Goal: Task Accomplishment & Management: Manage account settings

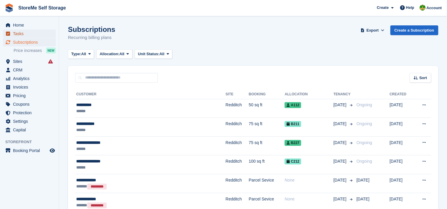
click at [21, 32] on span "Tasks" at bounding box center [30, 34] width 35 height 8
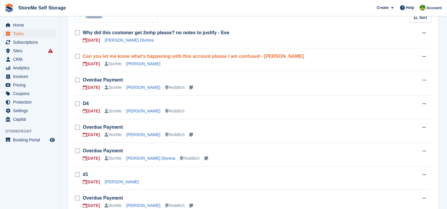
scroll to position [89, 0]
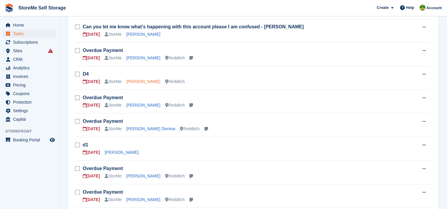
click at [136, 79] on link "[PERSON_NAME]" at bounding box center [144, 81] width 34 height 5
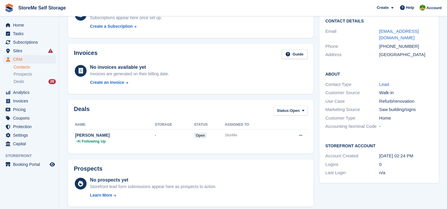
scroll to position [177, 0]
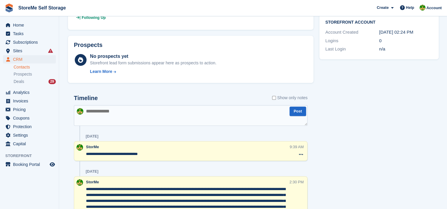
click at [125, 119] on textarea at bounding box center [191, 115] width 234 height 21
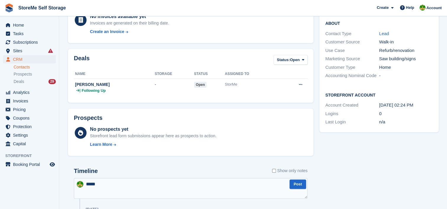
scroll to position [207, 0]
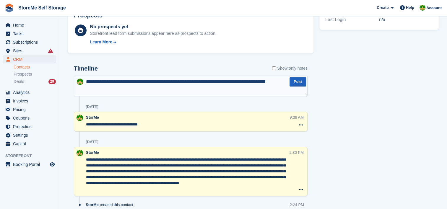
type textarea "**********"
click at [299, 82] on button "Post" at bounding box center [298, 82] width 17 height 10
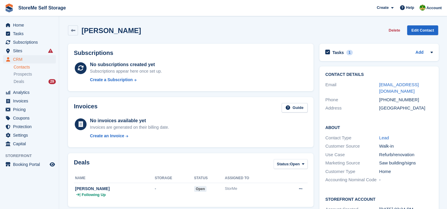
scroll to position [0, 0]
drag, startPoint x: 428, startPoint y: 85, endPoint x: 372, endPoint y: 87, distance: 55.9
click at [372, 87] on div "Email [EMAIL_ADDRESS][DOMAIN_NAME]" at bounding box center [379, 88] width 108 height 15
copy div "[EMAIL_ADDRESS][DOMAIN_NAME]"
click at [336, 50] on h2 "Tasks" at bounding box center [339, 52] width 12 height 5
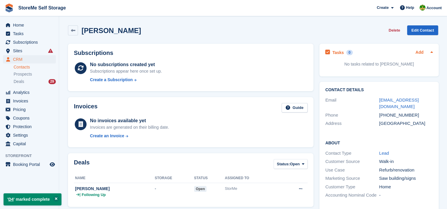
click at [421, 50] on link "Add" at bounding box center [420, 52] width 8 height 7
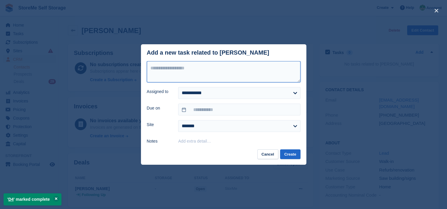
click at [192, 80] on textarea at bounding box center [224, 71] width 154 height 21
type textarea "**"
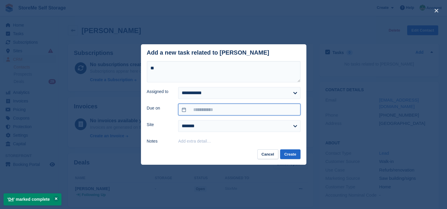
click at [239, 110] on input "text" at bounding box center [239, 110] width 122 height 12
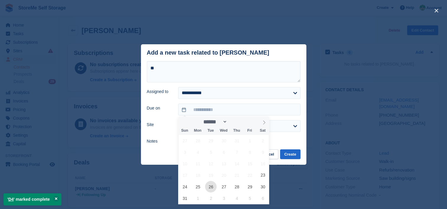
click at [214, 188] on span "26" at bounding box center [211, 187] width 12 height 12
type input "**********"
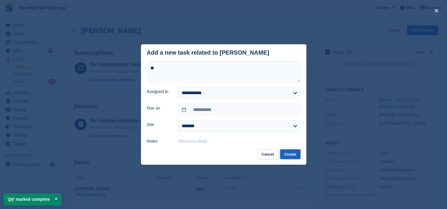
click at [294, 156] on button "Create" at bounding box center [290, 155] width 20 height 10
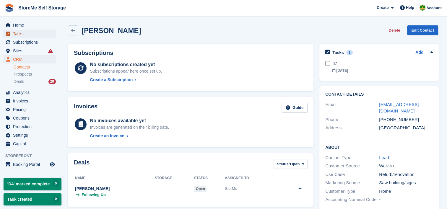
click at [24, 35] on span "Tasks" at bounding box center [30, 34] width 35 height 8
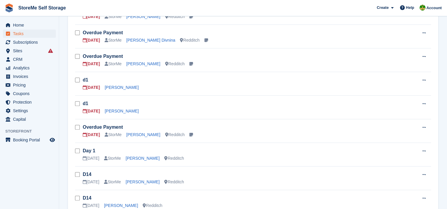
scroll to position [207, 0]
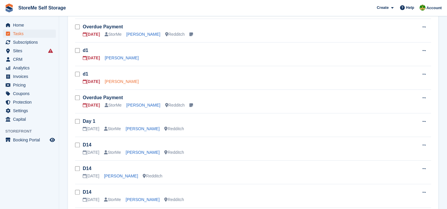
click at [108, 81] on link "[PERSON_NAME]" at bounding box center [122, 81] width 34 height 5
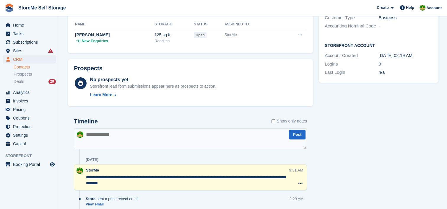
scroll to position [177, 0]
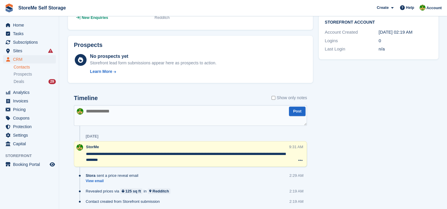
click at [110, 112] on textarea at bounding box center [190, 115] width 233 height 21
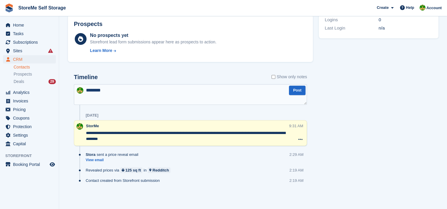
click at [145, 89] on textarea "*******" at bounding box center [190, 94] width 233 height 21
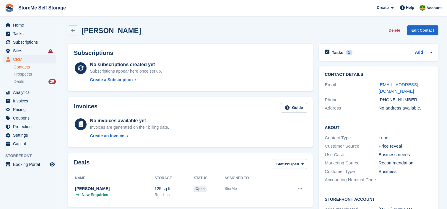
scroll to position [148, 0]
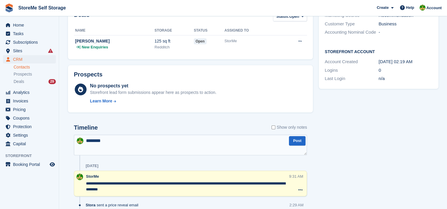
click at [125, 141] on textarea "*******" at bounding box center [190, 145] width 233 height 21
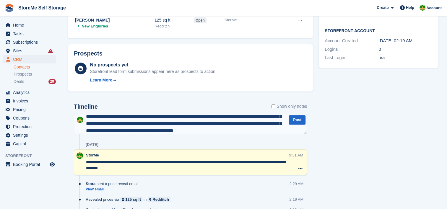
scroll to position [17, 0]
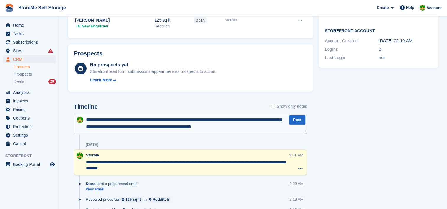
type textarea "**********"
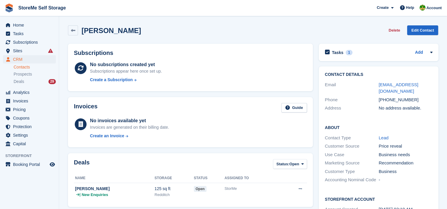
scroll to position [0, 0]
click at [339, 53] on h2 "Tasks" at bounding box center [338, 52] width 12 height 5
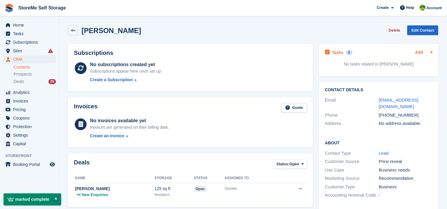
click at [421, 54] on link "Add" at bounding box center [419, 52] width 8 height 7
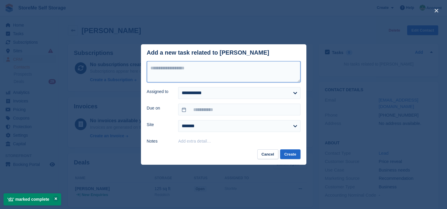
click at [232, 77] on textarea at bounding box center [224, 71] width 154 height 21
type textarea "**"
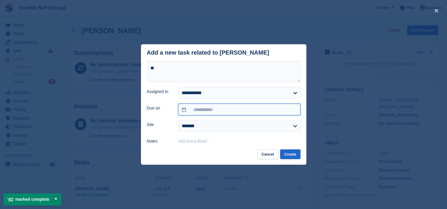
click at [210, 112] on input "text" at bounding box center [239, 110] width 122 height 12
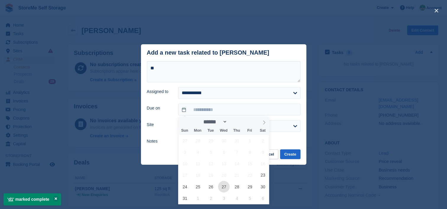
click at [219, 188] on span "27" at bounding box center [224, 187] width 12 height 12
type input "**********"
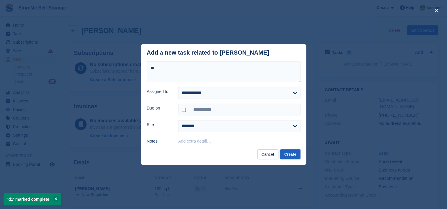
click at [286, 155] on button "Create" at bounding box center [290, 155] width 20 height 10
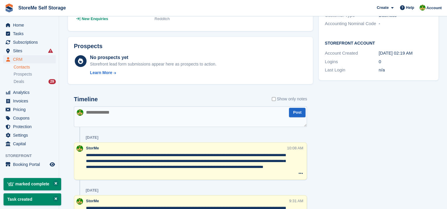
scroll to position [207, 0]
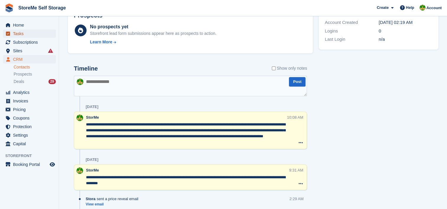
click at [22, 35] on span "Tasks" at bounding box center [30, 34] width 35 height 8
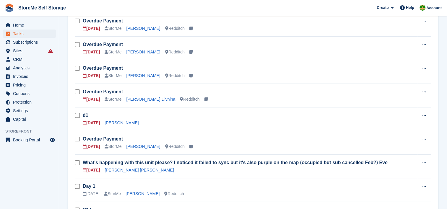
scroll to position [148, 0]
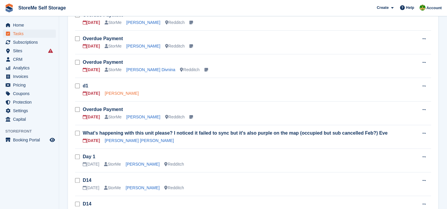
click at [107, 91] on link "[PERSON_NAME]" at bounding box center [122, 93] width 34 height 5
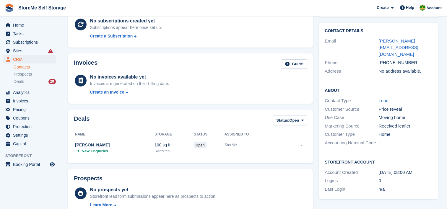
scroll to position [198, 0]
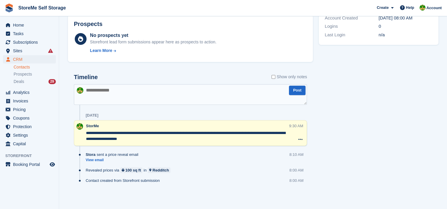
click at [104, 89] on textarea at bounding box center [190, 94] width 233 height 21
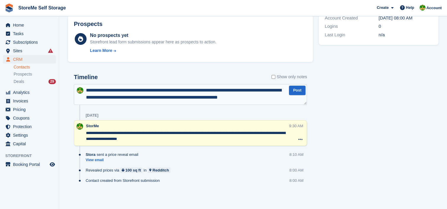
scroll to position [3, 0]
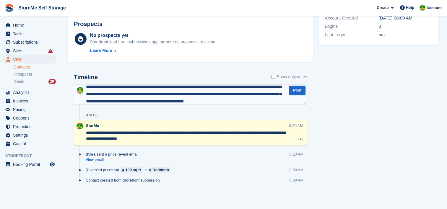
type textarea "**********"
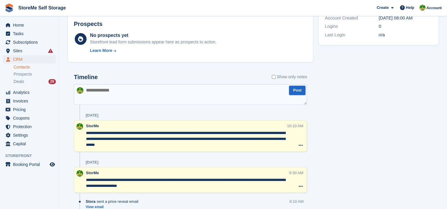
scroll to position [0, 0]
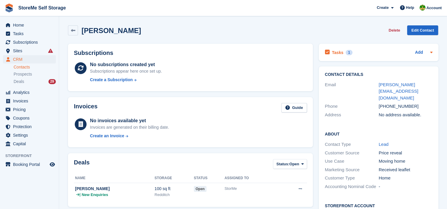
click at [337, 54] on h2 "Tasks" at bounding box center [338, 52] width 12 height 5
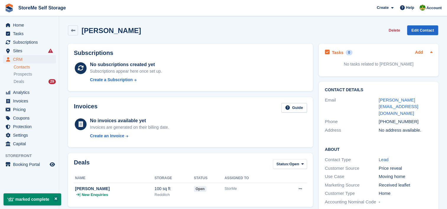
click at [419, 53] on link "Add" at bounding box center [419, 52] width 8 height 7
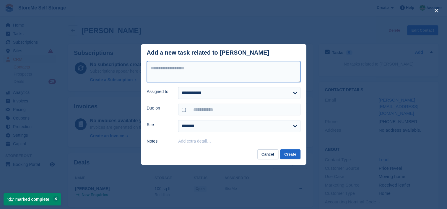
click at [207, 63] on textarea at bounding box center [224, 71] width 154 height 21
type textarea "**"
drag, startPoint x: 202, startPoint y: 104, endPoint x: 202, endPoint y: 112, distance: 8.6
click at [202, 112] on form "**********" at bounding box center [224, 103] width 154 height 84
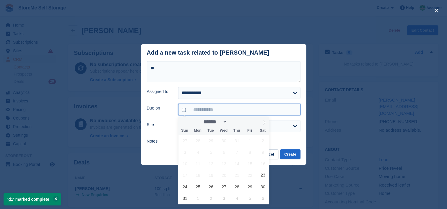
click at [204, 110] on input "text" at bounding box center [239, 110] width 122 height 12
click at [208, 188] on span "26" at bounding box center [211, 187] width 12 height 12
type input "**********"
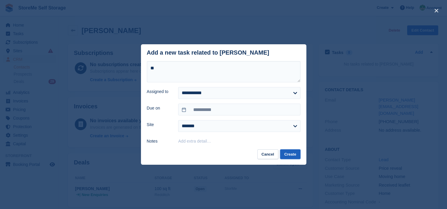
click at [287, 154] on button "Create" at bounding box center [290, 155] width 20 height 10
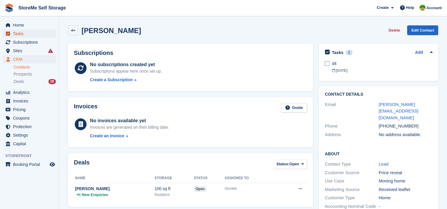
click at [28, 33] on span "Tasks" at bounding box center [30, 34] width 35 height 8
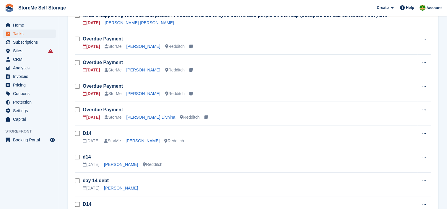
scroll to position [148, 0]
click at [105, 108] on link "Overdue Payment" at bounding box center [103, 109] width 40 height 5
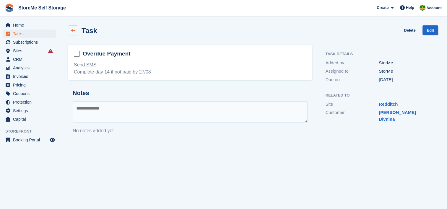
click at [73, 32] on icon at bounding box center [73, 30] width 4 height 4
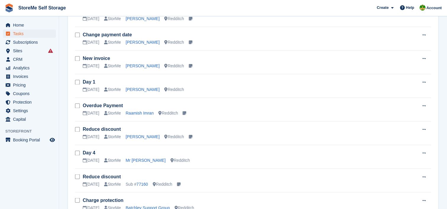
scroll to position [975, 0]
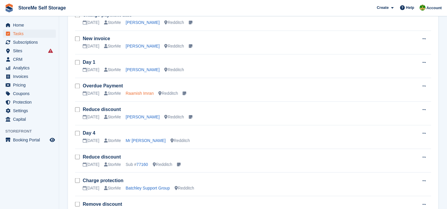
click at [136, 92] on link "Raamish Imran" at bounding box center [140, 93] width 28 height 5
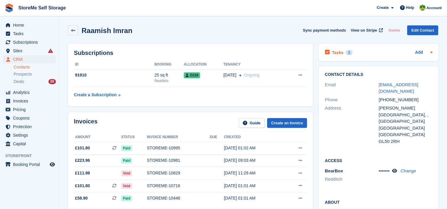
click at [335, 50] on h2 "Tasks" at bounding box center [338, 52] width 12 height 5
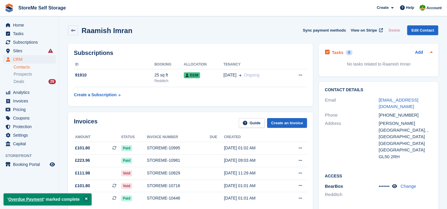
click at [328, 54] on icon at bounding box center [327, 52] width 5 height 5
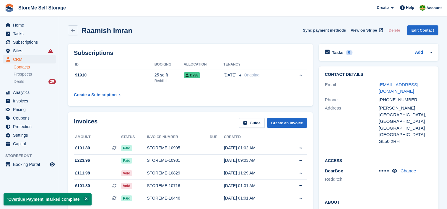
click at [328, 54] on icon at bounding box center [327, 52] width 5 height 5
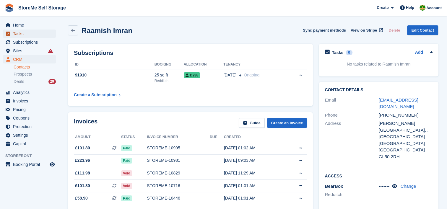
click at [22, 33] on span "Tasks" at bounding box center [30, 34] width 35 height 8
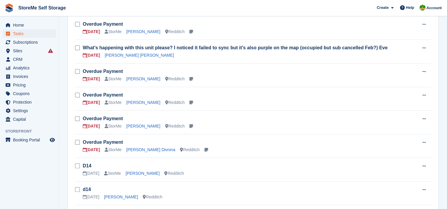
scroll to position [118, 0]
